Goal: Task Accomplishment & Management: Complete application form

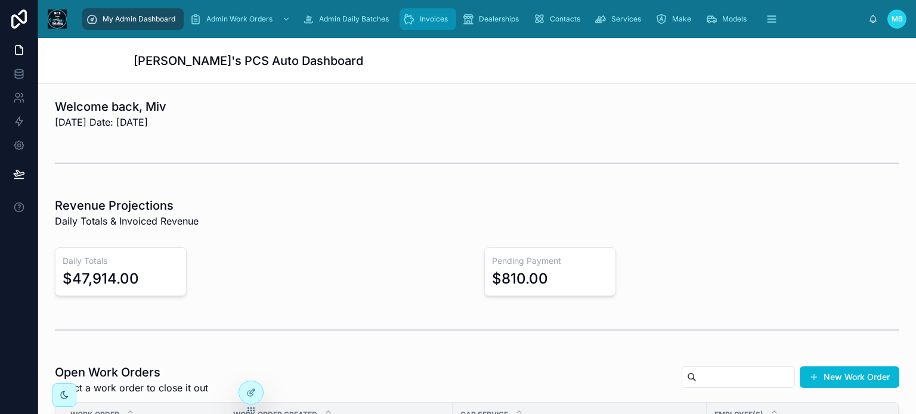
drag, startPoint x: 432, startPoint y: 23, endPoint x: 432, endPoint y: 30, distance: 6.6
click at [432, 23] on span "Invoices" at bounding box center [434, 19] width 28 height 10
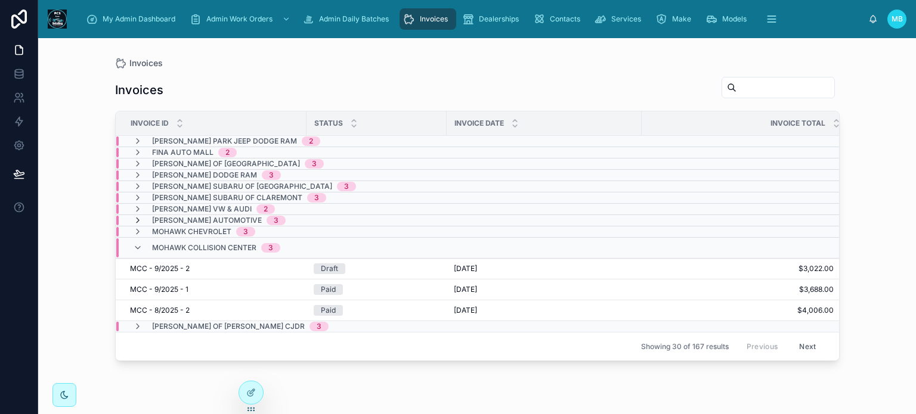
click at [140, 219] on icon at bounding box center [138, 221] width 10 height 10
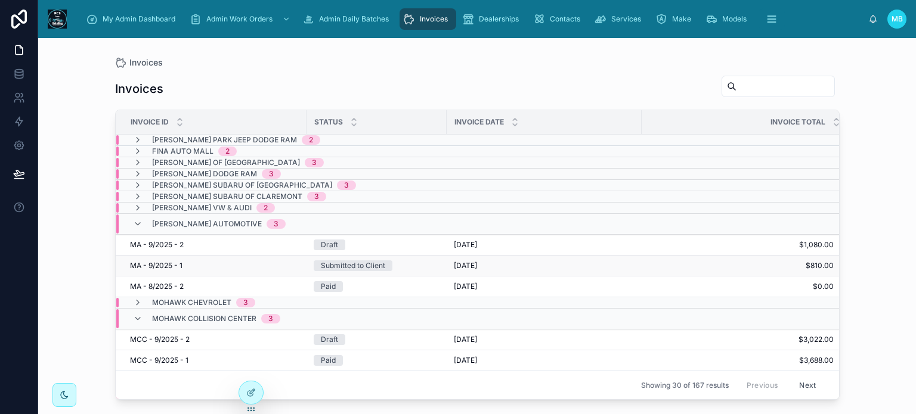
click at [373, 264] on div "Submitted to Client" at bounding box center [353, 266] width 64 height 11
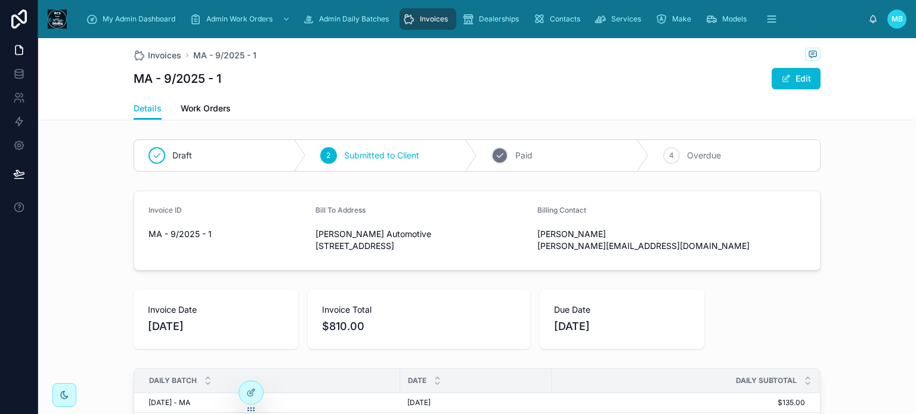
click at [500, 155] on div "3" at bounding box center [499, 155] width 17 height 17
click at [154, 13] on div "My Admin Dashboard" at bounding box center [133, 19] width 94 height 19
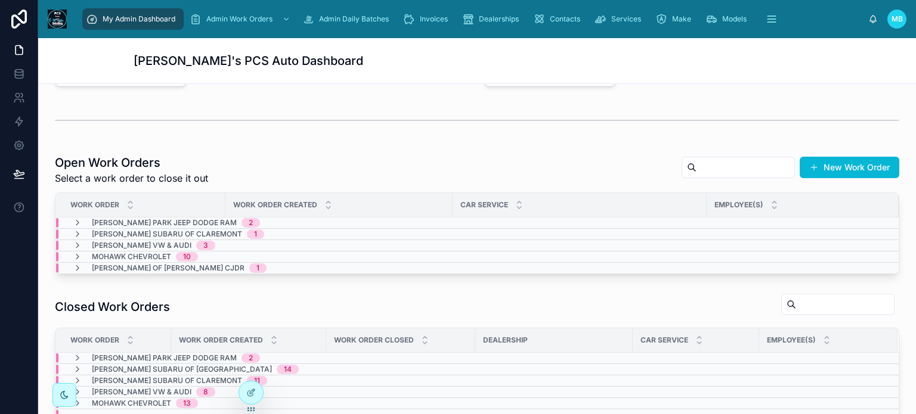
scroll to position [238, 0]
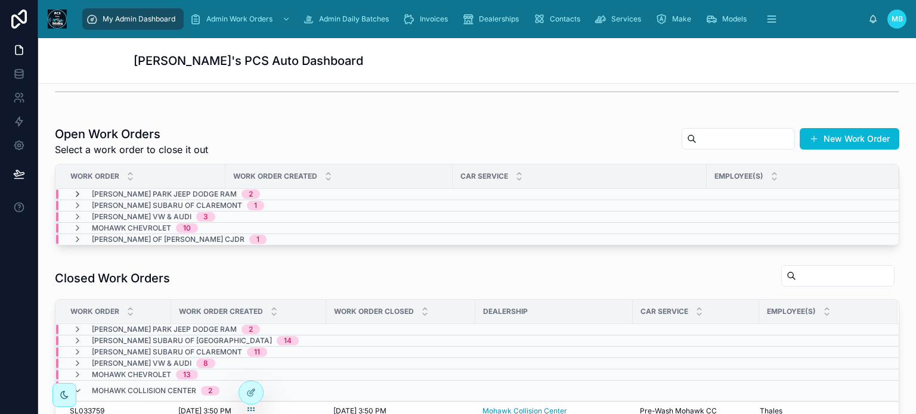
click at [79, 193] on icon at bounding box center [78, 195] width 10 height 10
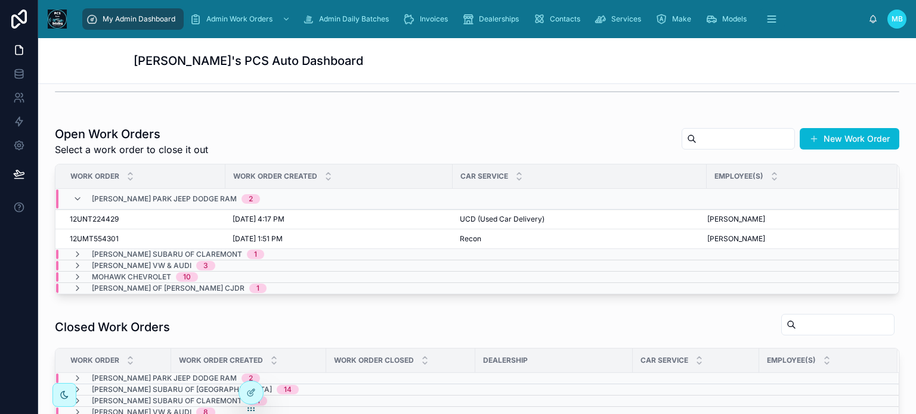
click at [79, 193] on div "[PERSON_NAME] Park Jeep Dodge Ram 2" at bounding box center [166, 199] width 187 height 19
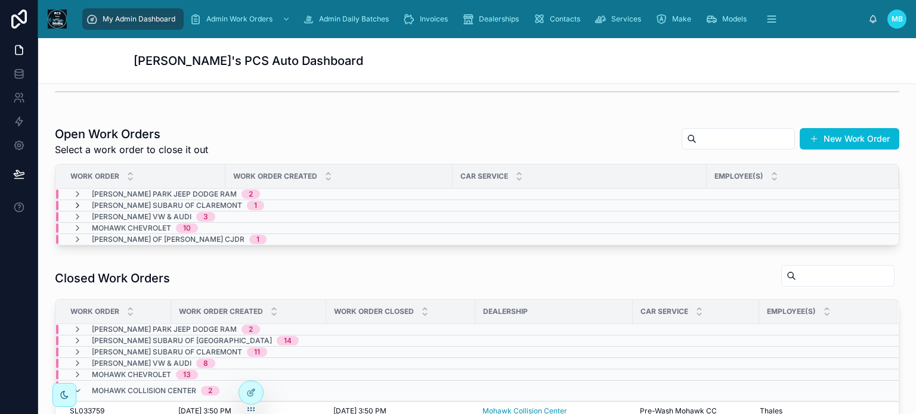
click at [76, 202] on icon at bounding box center [78, 206] width 10 height 10
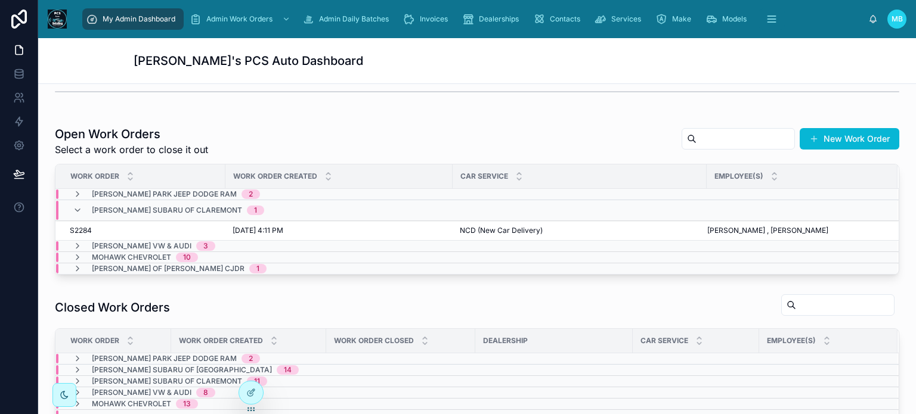
click at [76, 202] on div "[PERSON_NAME] Subaru of Claremont 1" at bounding box center [168, 210] width 191 height 19
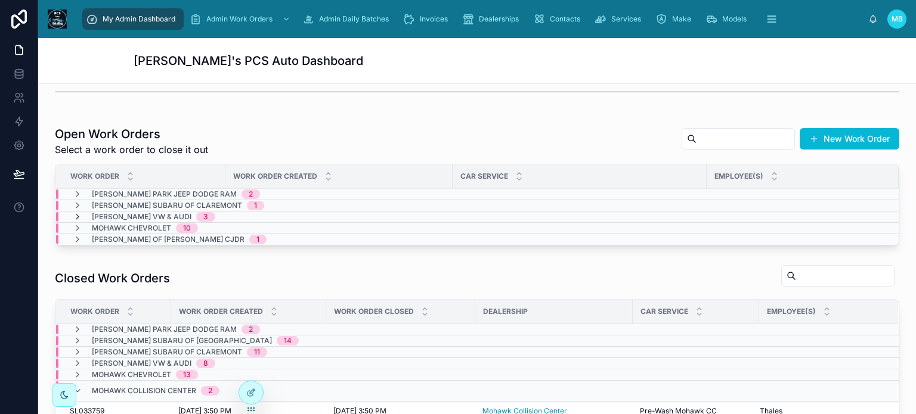
click at [78, 212] on icon at bounding box center [78, 217] width 10 height 10
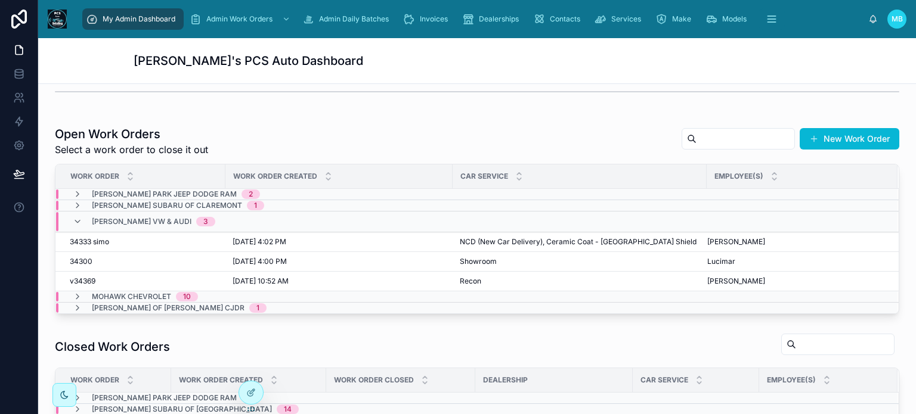
click at [78, 212] on div "[PERSON_NAME] VW & Audi 3" at bounding box center [144, 221] width 142 height 19
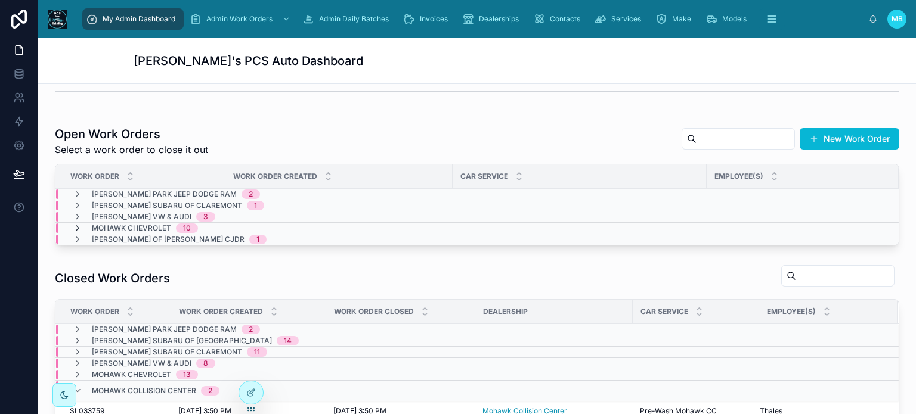
click at [76, 224] on icon at bounding box center [78, 229] width 10 height 10
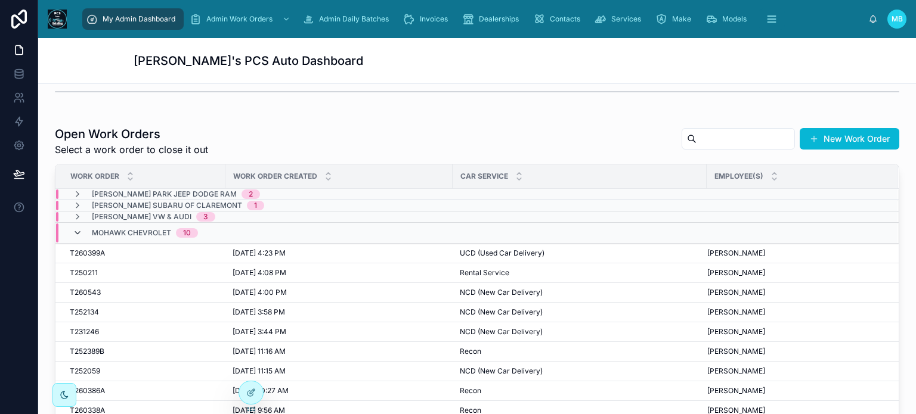
click at [76, 228] on icon at bounding box center [78, 233] width 10 height 10
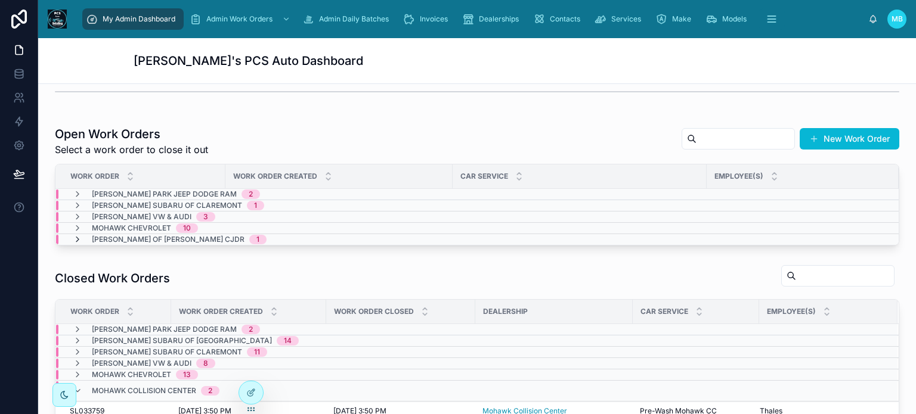
click at [76, 237] on icon at bounding box center [78, 240] width 10 height 10
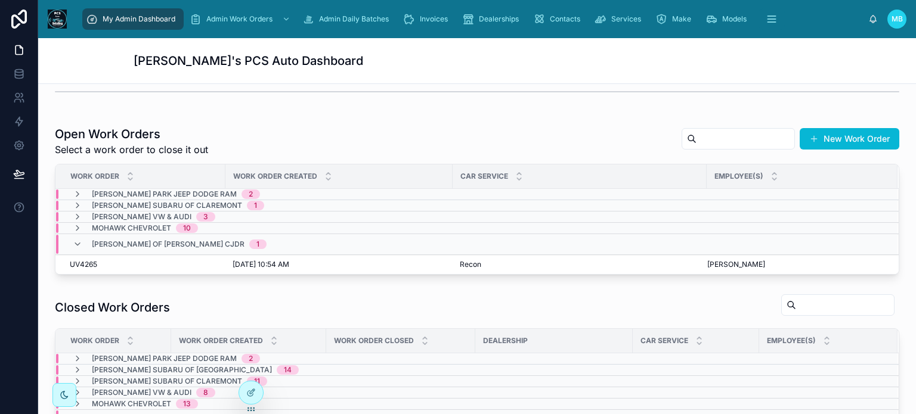
scroll to position [0, 0]
click at [76, 237] on div "[PERSON_NAME] of [PERSON_NAME] CJDR 1" at bounding box center [170, 244] width 194 height 19
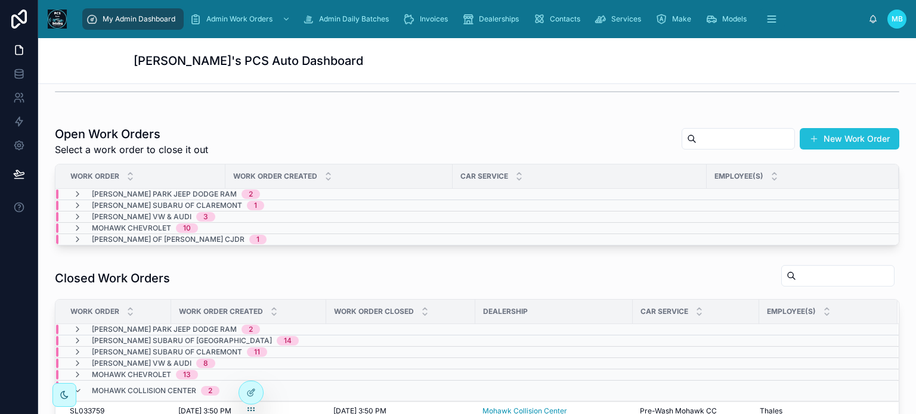
click at [832, 138] on button "New Work Order" at bounding box center [849, 138] width 100 height 21
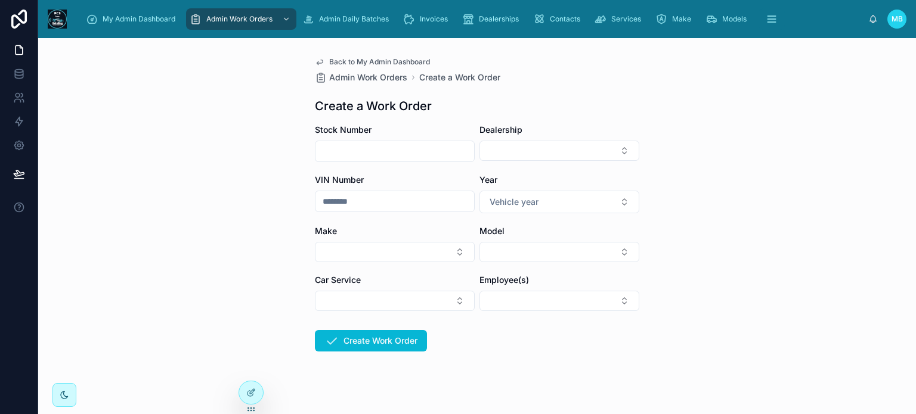
click at [358, 147] on input "text" at bounding box center [394, 151] width 159 height 17
type input "****"
click at [500, 151] on button "Select Button" at bounding box center [559, 151] width 160 height 20
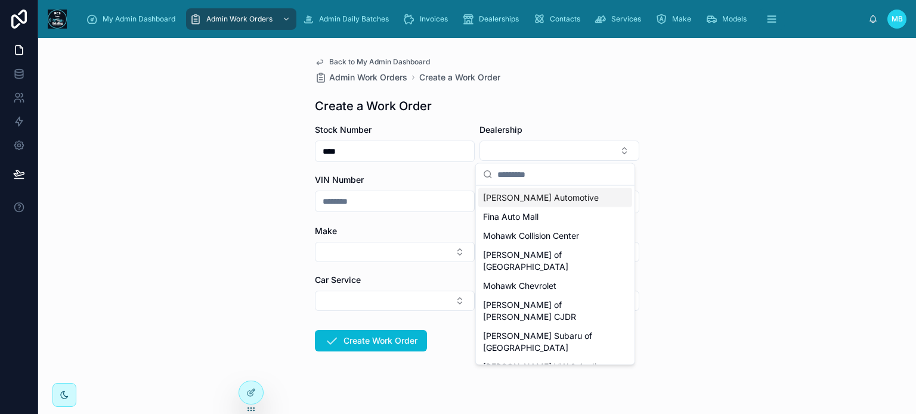
click at [495, 197] on span "[PERSON_NAME] Automotive" at bounding box center [541, 198] width 116 height 12
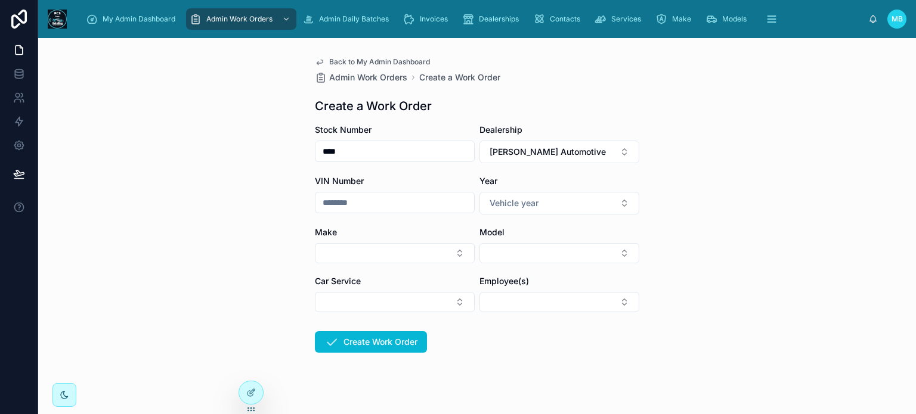
click at [352, 203] on input "text" at bounding box center [394, 202] width 159 height 17
type input "******"
click at [496, 204] on span "Vehicle year" at bounding box center [513, 203] width 49 height 12
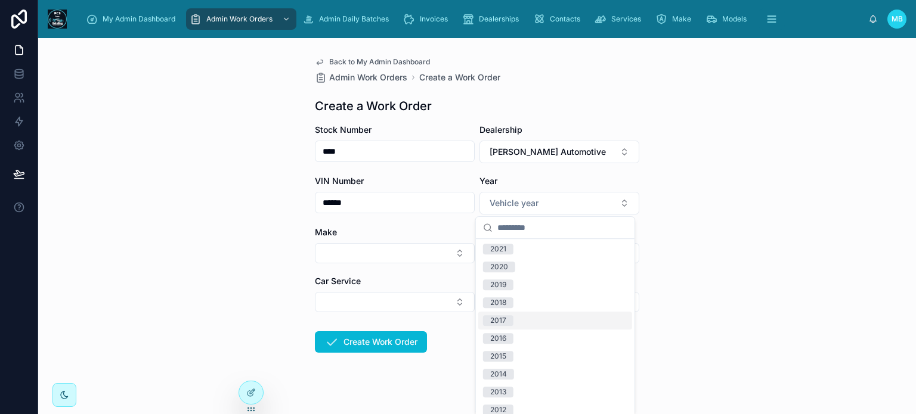
scroll to position [119, 0]
click at [496, 277] on div "2019" at bounding box center [498, 274] width 16 height 11
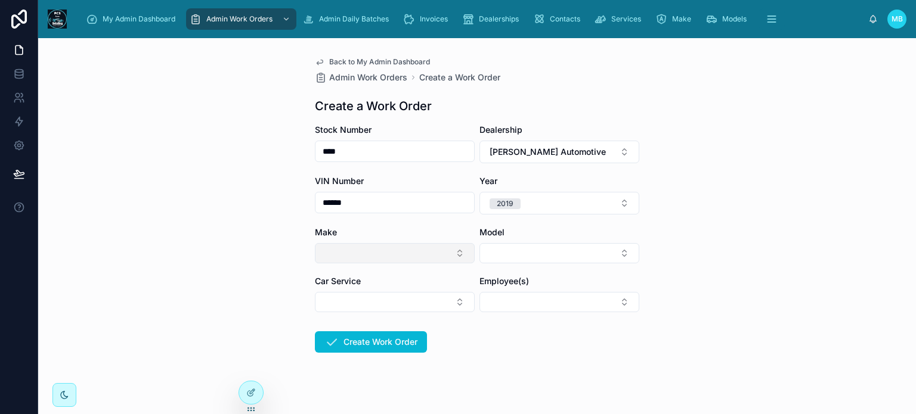
click at [328, 253] on button "Select Button" at bounding box center [395, 253] width 160 height 20
type input "***"
drag, startPoint x: 329, startPoint y: 297, endPoint x: 349, endPoint y: 297, distance: 20.3
click at [328, 297] on span "Nissan" at bounding box center [331, 301] width 26 height 12
click at [540, 341] on form "Stock Number **** Dealership [PERSON_NAME] Automotive VIN Number ****** Year [D…" at bounding box center [477, 278] width 324 height 308
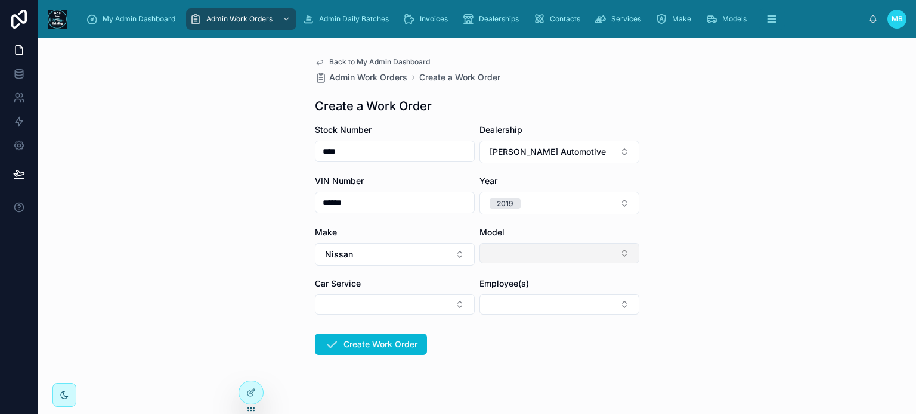
click at [519, 253] on button "Select Button" at bounding box center [559, 253] width 160 height 20
type input "**"
click at [494, 323] on span "Rogue" at bounding box center [495, 320] width 25 height 12
click at [475, 362] on form "Stock Number **** Dealership [PERSON_NAME] Automotive VIN Number ****** Year [D…" at bounding box center [477, 278] width 324 height 308
click at [334, 306] on button "Select Button" at bounding box center [395, 305] width 160 height 20
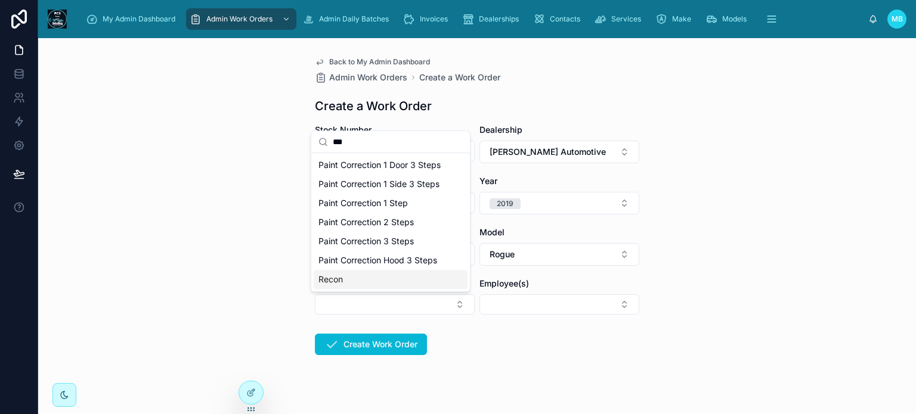
type input "***"
click at [326, 280] on span "Recon" at bounding box center [330, 280] width 24 height 12
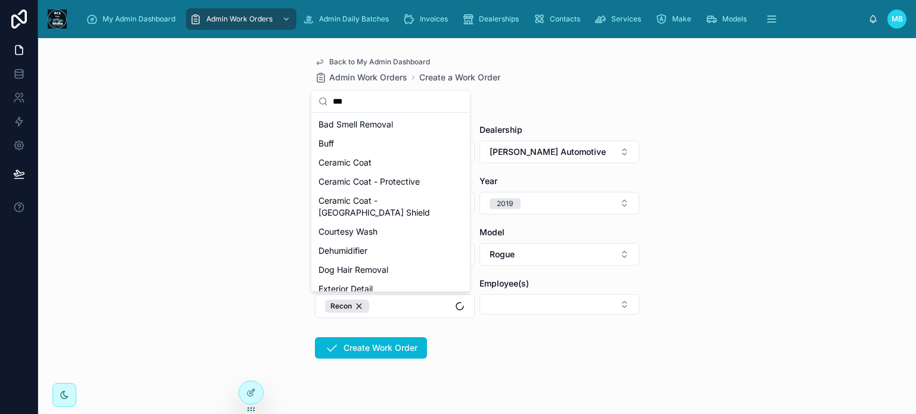
click at [522, 336] on form "Stock Number **** Dealership [PERSON_NAME] Automotive VIN Number ****** Year [D…" at bounding box center [477, 279] width 324 height 311
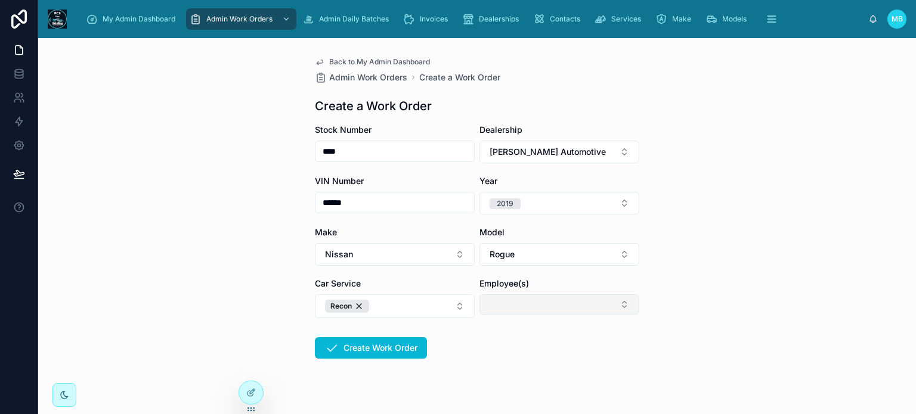
click at [522, 305] on button "Select Button" at bounding box center [559, 305] width 160 height 20
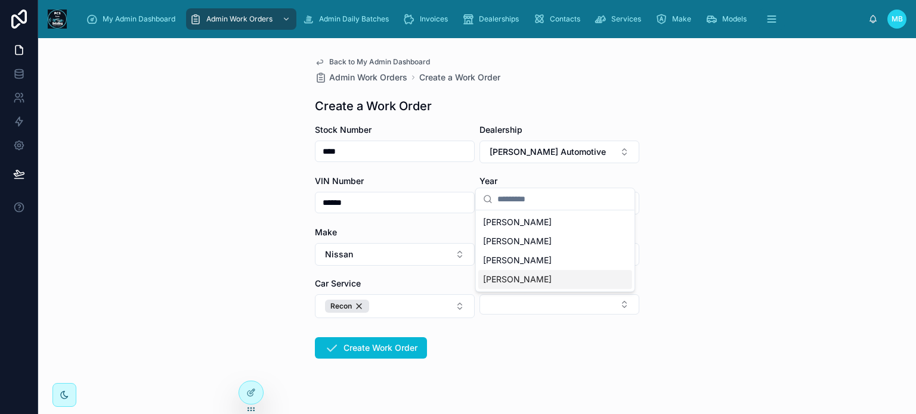
click at [488, 284] on span "[PERSON_NAME]" at bounding box center [517, 280] width 69 height 12
click at [502, 376] on div "My Admin Dashboard Admin Work Orders Admin Daily Batches Invoices Dealerships C…" at bounding box center [477, 207] width 878 height 414
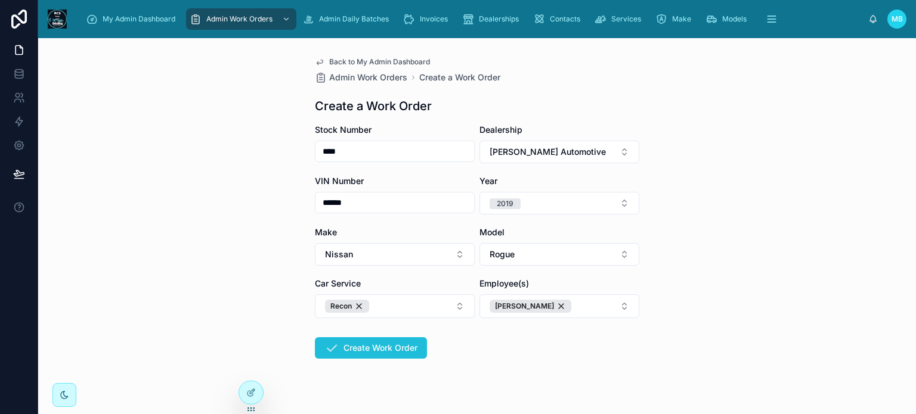
click at [374, 343] on button "Create Work Order" at bounding box center [371, 347] width 112 height 21
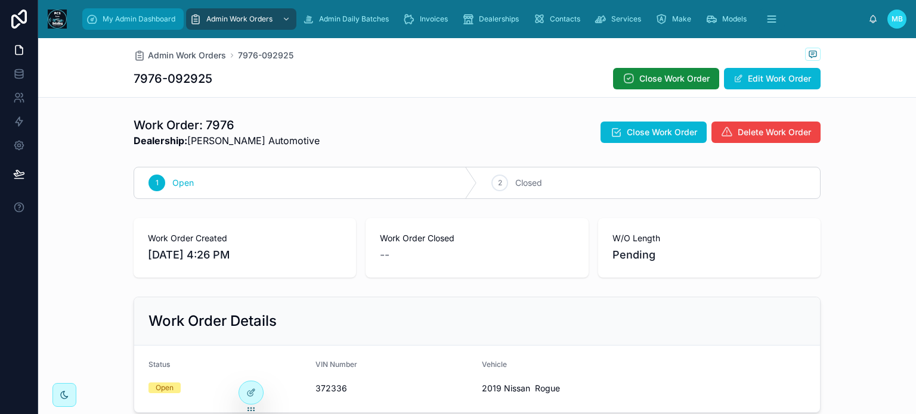
click at [131, 14] on span "My Admin Dashboard" at bounding box center [139, 19] width 73 height 10
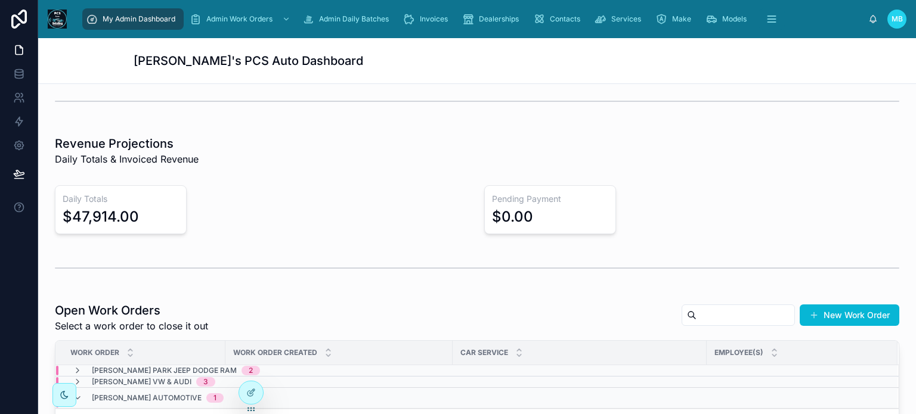
scroll to position [179, 0]
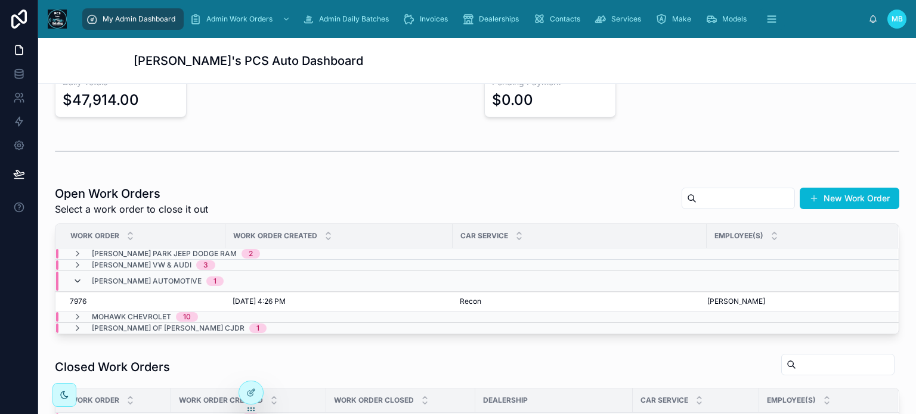
click at [76, 278] on icon at bounding box center [78, 282] width 10 height 10
